Goal: Task Accomplishment & Management: Manage account settings

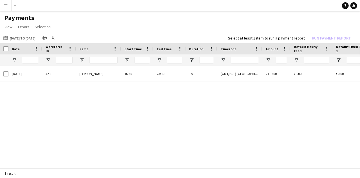
click at [3, 6] on app-icon "Menu" at bounding box center [5, 5] width 5 height 5
click at [3, 7] on app-icon "Menu" at bounding box center [5, 5] width 5 height 5
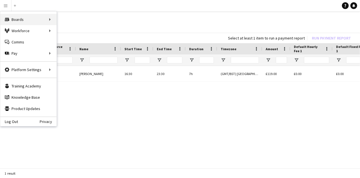
click at [12, 17] on div "Boards Boards" at bounding box center [28, 19] width 56 height 11
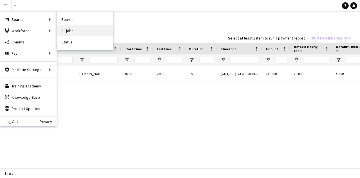
click at [67, 34] on link "All jobs" at bounding box center [85, 30] width 56 height 11
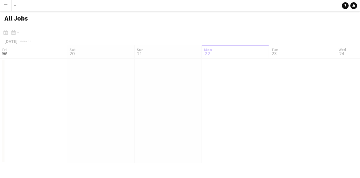
scroll to position [0, 135]
click at [61, 30] on div at bounding box center [180, 104] width 360 height 152
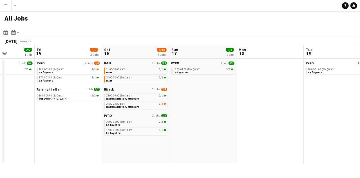
scroll to position [0, 166]
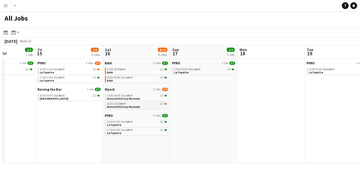
click at [110, 102] on span "16:30-23:30 BST" at bounding box center [116, 103] width 19 height 3
click at [6, 6] on app-icon "Menu" at bounding box center [5, 5] width 5 height 5
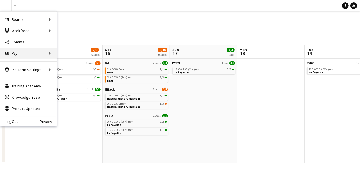
click at [7, 53] on icon at bounding box center [7, 53] width 4 height 3
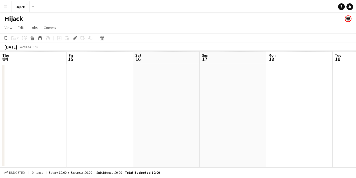
scroll to position [0, 194]
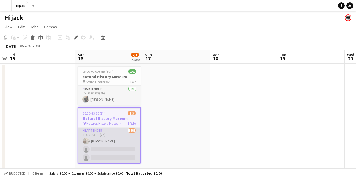
click at [91, 139] on app-card-role "Bartender [DATE] 16:30-23:30 (7h) [PERSON_NAME] single-neutral-actions single-n…" at bounding box center [109, 144] width 62 height 35
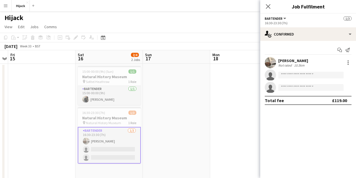
click at [88, 139] on app-user-avatar at bounding box center [86, 140] width 7 height 7
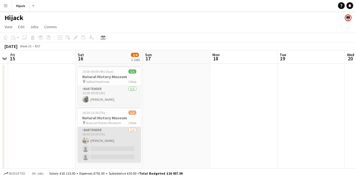
click at [91, 140] on app-card-role "Bartender [DATE] 16:30-23:30 (7h) [PERSON_NAME] single-neutral-actions single-n…" at bounding box center [109, 144] width 63 height 35
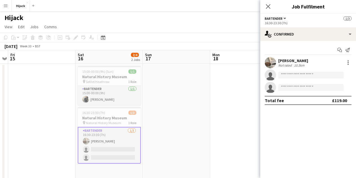
click at [340, 62] on div "[PERSON_NAME] Not rated 10.5km" at bounding box center [308, 62] width 96 height 11
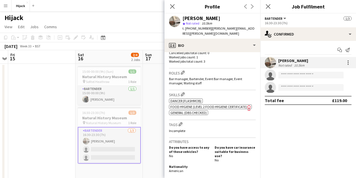
scroll to position [294, 0]
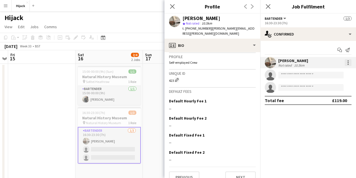
click at [348, 64] on div at bounding box center [347, 64] width 1 height 1
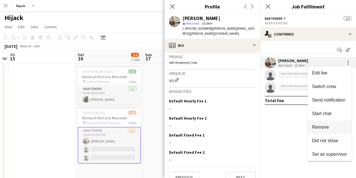
click at [316, 128] on span "Remove" at bounding box center [320, 126] width 17 height 5
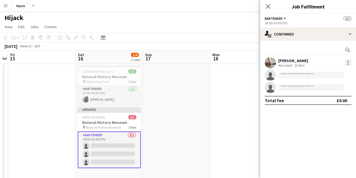
click at [346, 62] on div at bounding box center [347, 62] width 7 height 7
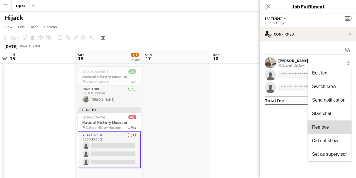
click at [316, 128] on span "Remove" at bounding box center [320, 126] width 17 height 5
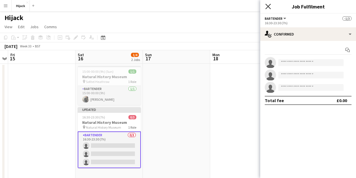
click at [268, 6] on icon at bounding box center [267, 6] width 5 height 5
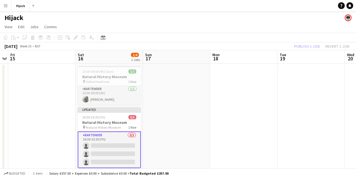
click at [299, 51] on app-board-header-date "Tue 19" at bounding box center [310, 57] width 67 height 14
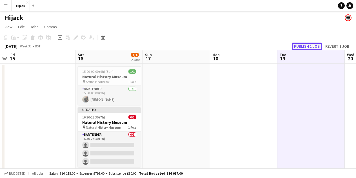
click at [299, 45] on button "Publish 1 job" at bounding box center [307, 45] width 30 height 7
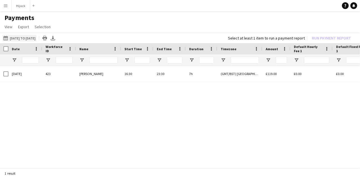
click at [13, 39] on button "13-08-2025 to 18-08-2025 13-08-2025 to 18-08-2025" at bounding box center [19, 38] width 34 height 7
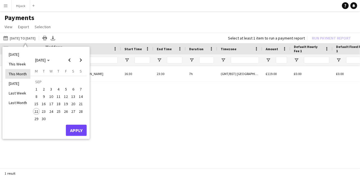
click at [10, 78] on li "This Month" at bounding box center [17, 74] width 25 height 10
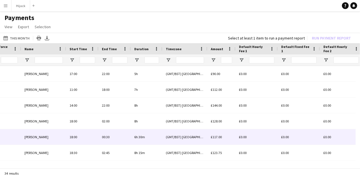
scroll to position [0, 140]
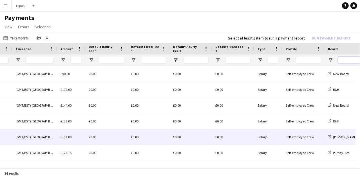
click at [345, 60] on input "Board Filter Input" at bounding box center [352, 60] width 28 height 7
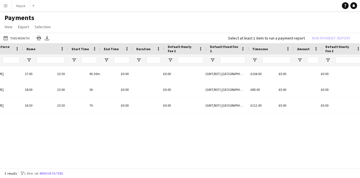
scroll to position [0, 100]
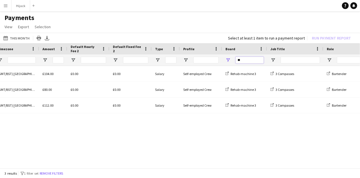
type input "*"
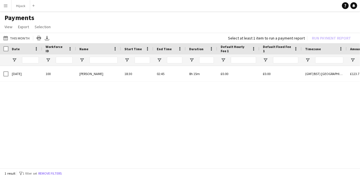
type input "**"
click at [1, 5] on button "Menu" at bounding box center [5, 5] width 11 height 11
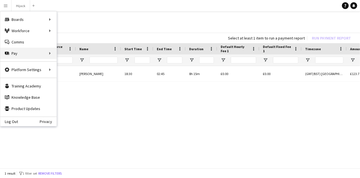
click at [19, 59] on div "Pay Pay" at bounding box center [28, 53] width 56 height 11
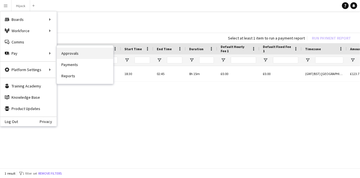
click at [67, 51] on link "Approvals" at bounding box center [85, 53] width 56 height 11
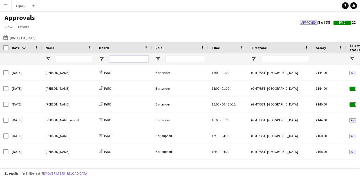
click at [123, 60] on input "Board Filter Input" at bounding box center [128, 58] width 39 height 7
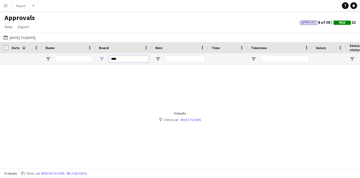
type input "****"
click at [191, 122] on div at bounding box center [180, 114] width 360 height 99
click at [189, 118] on link "Reset filters" at bounding box center [191, 119] width 20 height 4
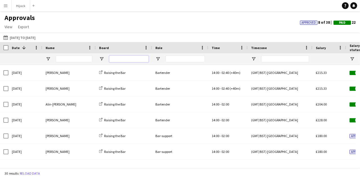
click at [115, 57] on input "Board Filter Input" at bounding box center [128, 58] width 39 height 7
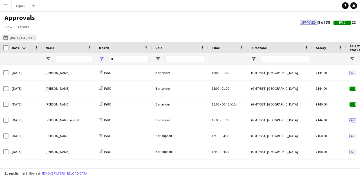
click at [30, 35] on button "17-08-2025 to 23-08-2025 17-08-2025 to 23-08-2025" at bounding box center [19, 37] width 34 height 7
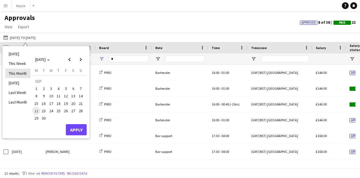
click at [14, 75] on li "This Month" at bounding box center [17, 73] width 25 height 10
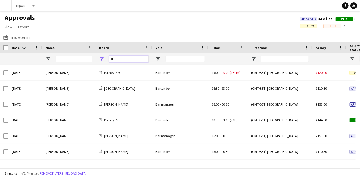
click at [115, 60] on input "*" at bounding box center [128, 58] width 39 height 7
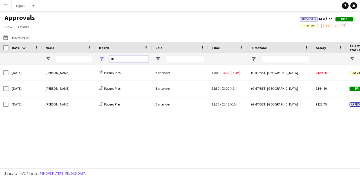
type input "*"
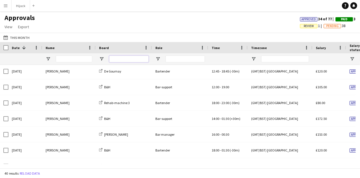
scroll to position [176, 0]
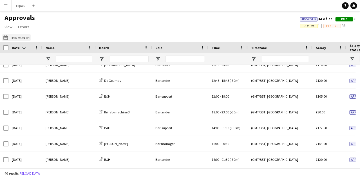
click at [14, 39] on button "17-08-2025 to 23-08-2025 This Month" at bounding box center [16, 37] width 28 height 7
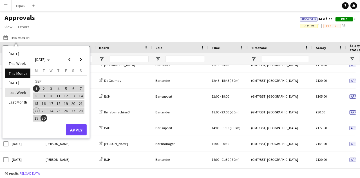
click at [14, 92] on li "Last Week" at bounding box center [17, 93] width 25 height 10
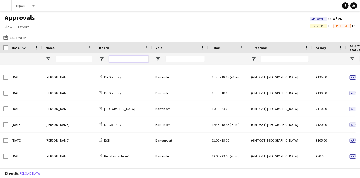
click at [110, 61] on input "Board Filter Input" at bounding box center [128, 58] width 39 height 7
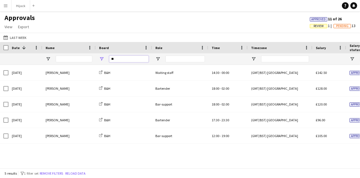
type input "**"
click at [311, 27] on span "Review" at bounding box center [318, 26] width 17 height 4
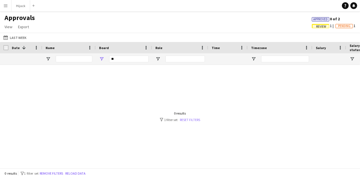
click at [189, 119] on link "Reset filters" at bounding box center [190, 119] width 20 height 4
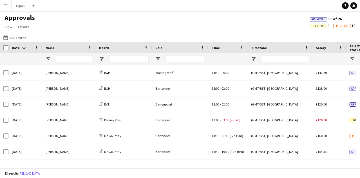
click at [221, 120] on span "19:00 - 03:00 (+30m)" at bounding box center [226, 120] width 29 height 4
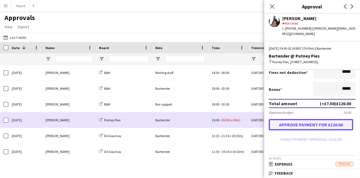
click at [299, 130] on button "Approve payment for £120.00" at bounding box center [311, 124] width 84 height 11
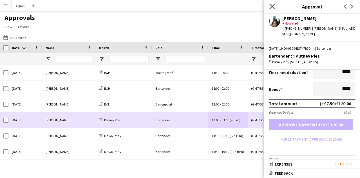
click at [272, 6] on icon at bounding box center [271, 6] width 5 height 5
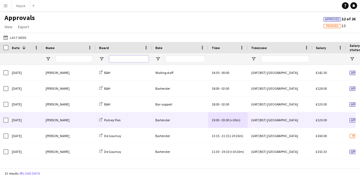
click at [117, 60] on input "Board Filter Input" at bounding box center [128, 58] width 39 height 7
type input "*"
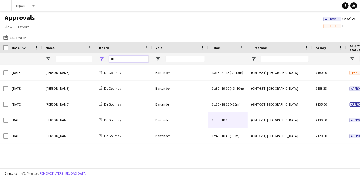
type input "**"
click at [5, 6] on app-icon "Menu" at bounding box center [5, 5] width 5 height 5
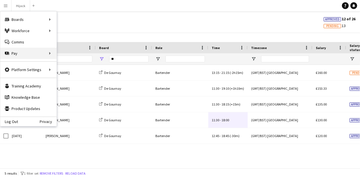
click at [15, 51] on div "Pay Pay" at bounding box center [28, 53] width 56 height 11
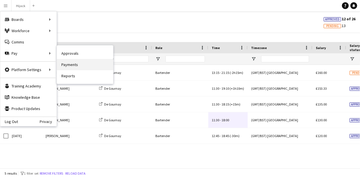
click at [73, 64] on link "Payments" at bounding box center [85, 64] width 56 height 11
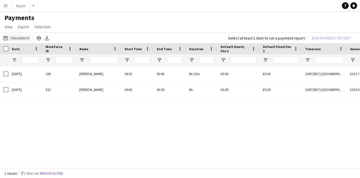
click at [22, 38] on button "This Month This Month" at bounding box center [16, 38] width 28 height 7
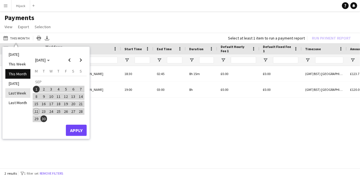
click at [15, 92] on li "Last Week" at bounding box center [17, 93] width 25 height 10
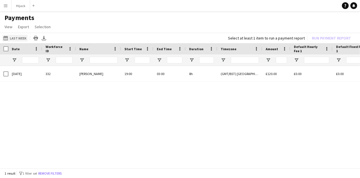
click at [12, 37] on button "This Month Last Week" at bounding box center [14, 38] width 25 height 7
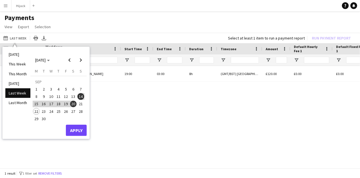
click at [187, 97] on div "20-09-2025 332 guillaume strohecker 19:00 03:00 8h £0.00 £0.00 (GMT/BST) London…" at bounding box center [180, 115] width 360 height 99
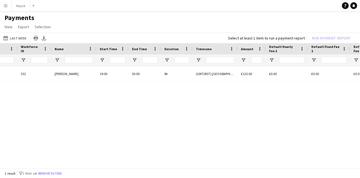
scroll to position [0, 58]
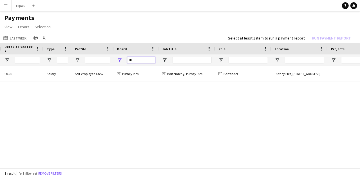
click at [137, 58] on input "**" at bounding box center [141, 60] width 28 height 7
type input "*"
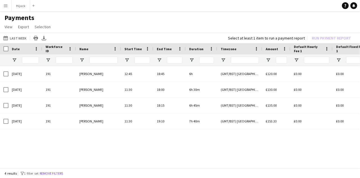
type input "**"
click at [11, 41] on button "This Month Last Week" at bounding box center [14, 38] width 25 height 7
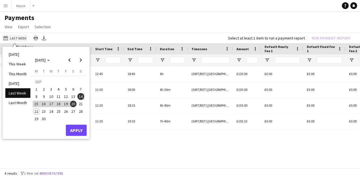
scroll to position [0, 91]
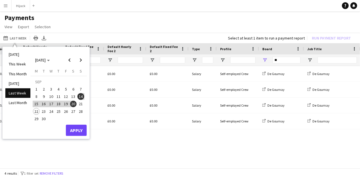
click at [284, 68] on div "De Gournay" at bounding box center [281, 73] width 45 height 15
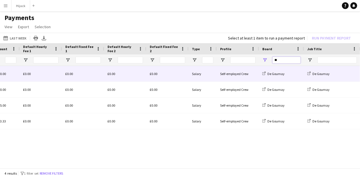
click at [284, 61] on input "**" at bounding box center [286, 60] width 28 height 7
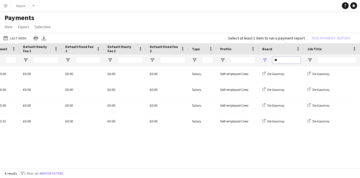
type input "*"
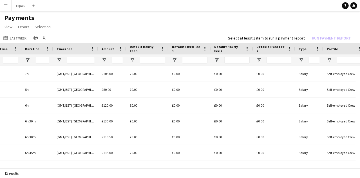
scroll to position [0, 164]
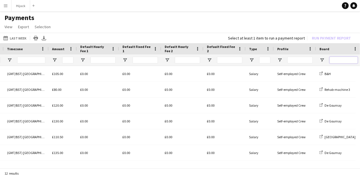
click at [347, 59] on input "Board Filter Input" at bounding box center [344, 60] width 28 height 7
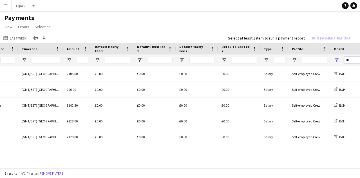
scroll to position [0, 199]
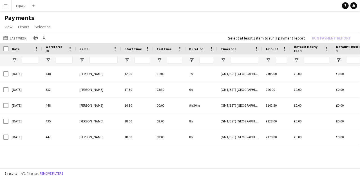
type input "**"
